Goal: Task Accomplishment & Management: Complete application form

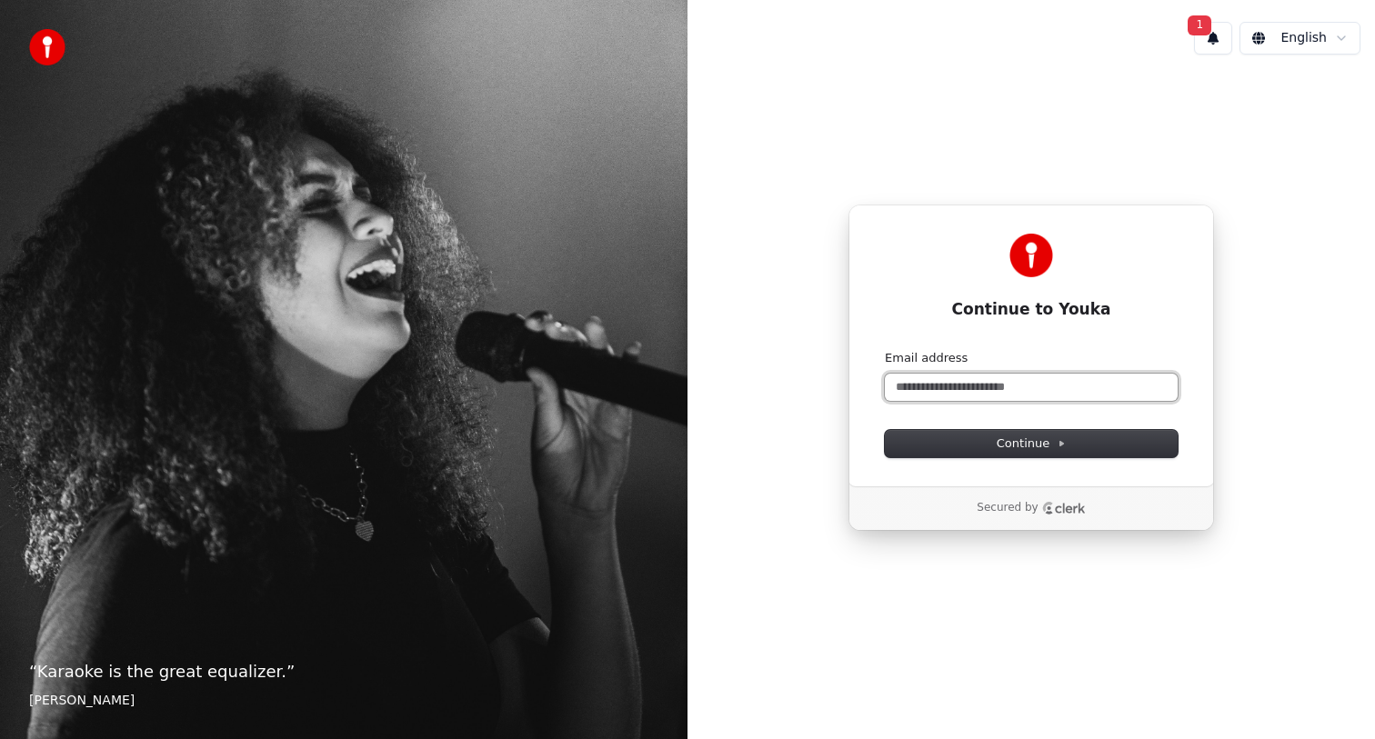
click at [971, 389] on input "Email address" at bounding box center [1031, 387] width 293 height 27
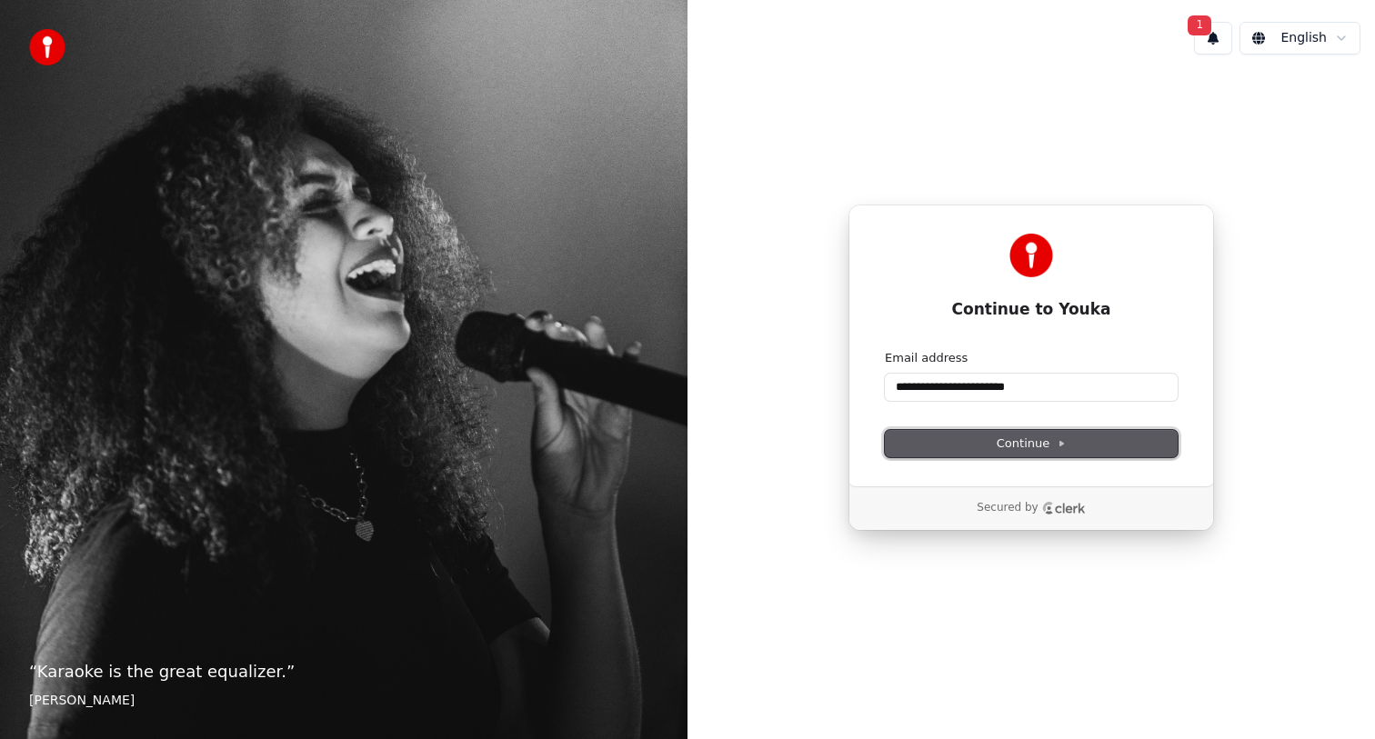
click at [1099, 450] on button "Continue" at bounding box center [1031, 443] width 293 height 27
type input "**********"
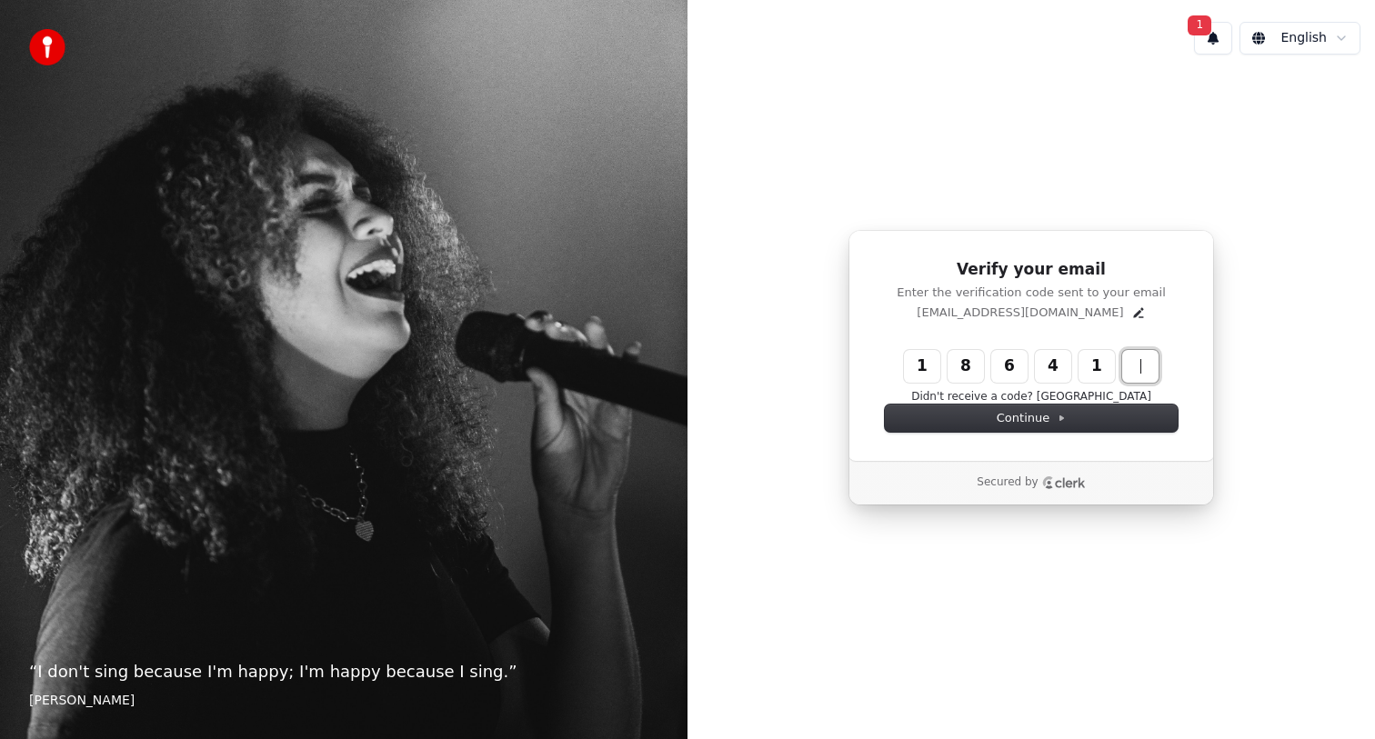
type input "******"
